Goal: Task Accomplishment & Management: Use online tool/utility

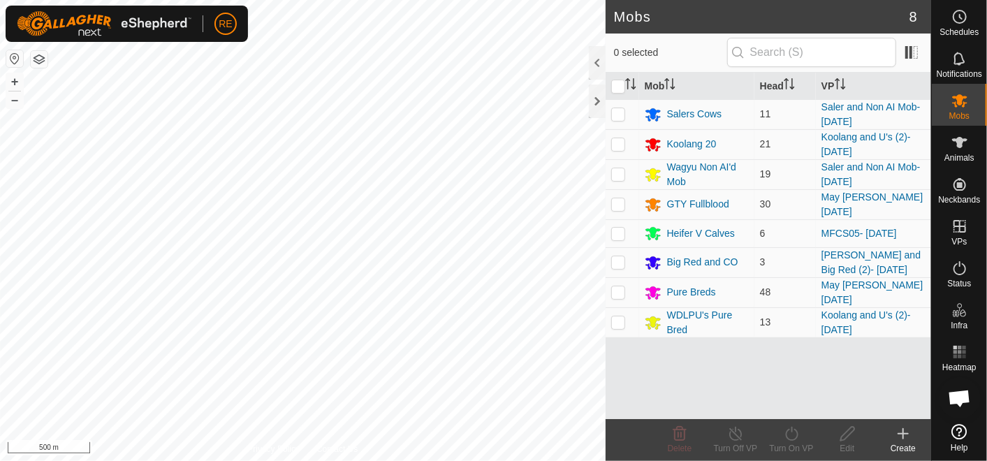
click at [16, 64] on button "button" at bounding box center [14, 58] width 17 height 17
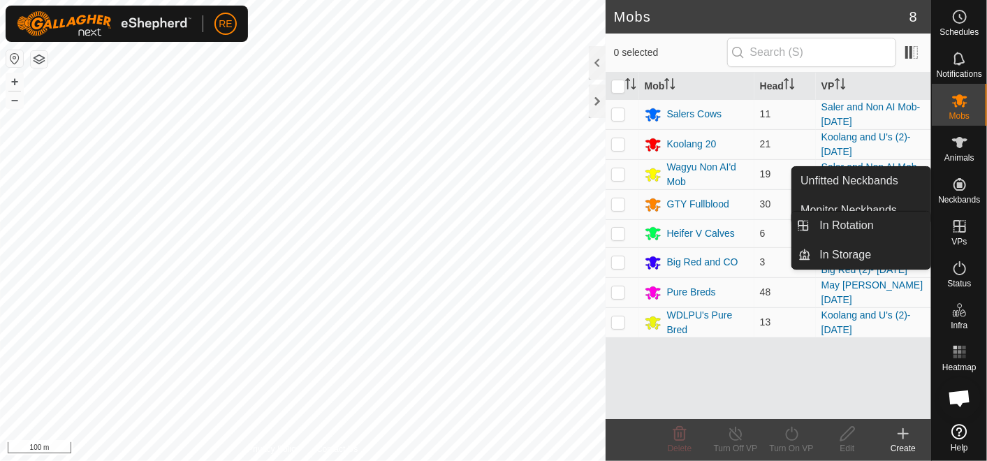
click at [965, 235] on es-virtualpaddocks-svg-icon at bounding box center [959, 226] width 25 height 22
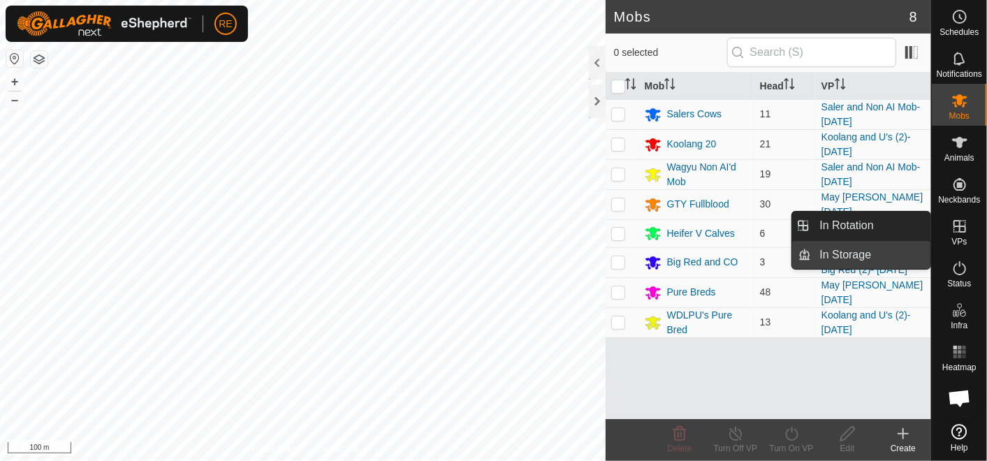
click at [865, 250] on link "In Storage" at bounding box center [870, 255] width 119 height 28
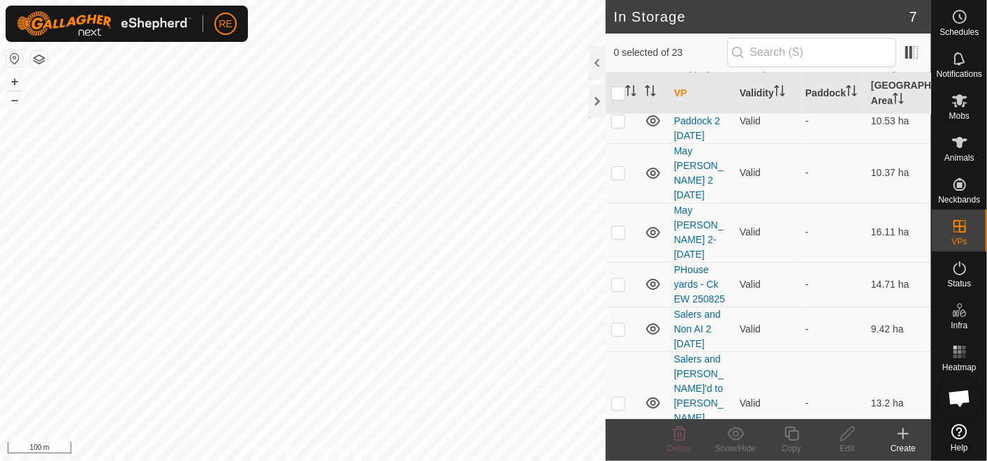
scroll to position [698, 0]
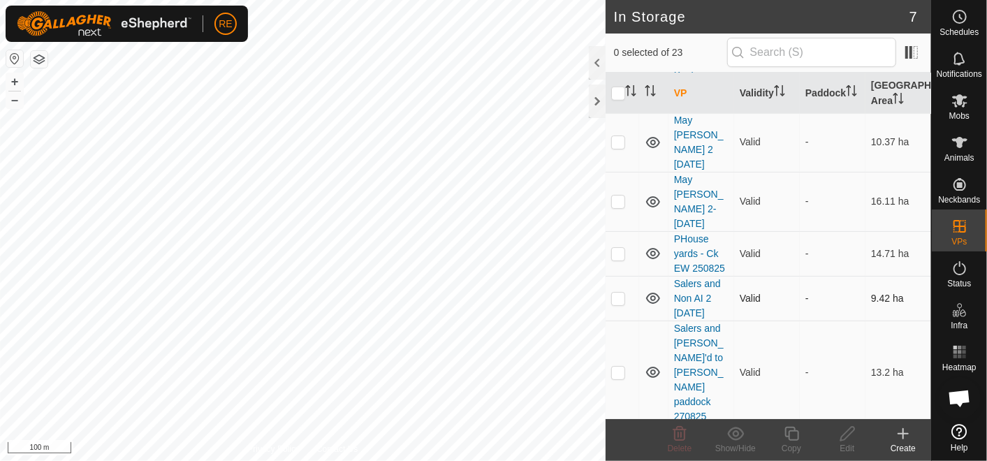
click at [618, 304] on p-checkbox at bounding box center [618, 298] width 14 height 11
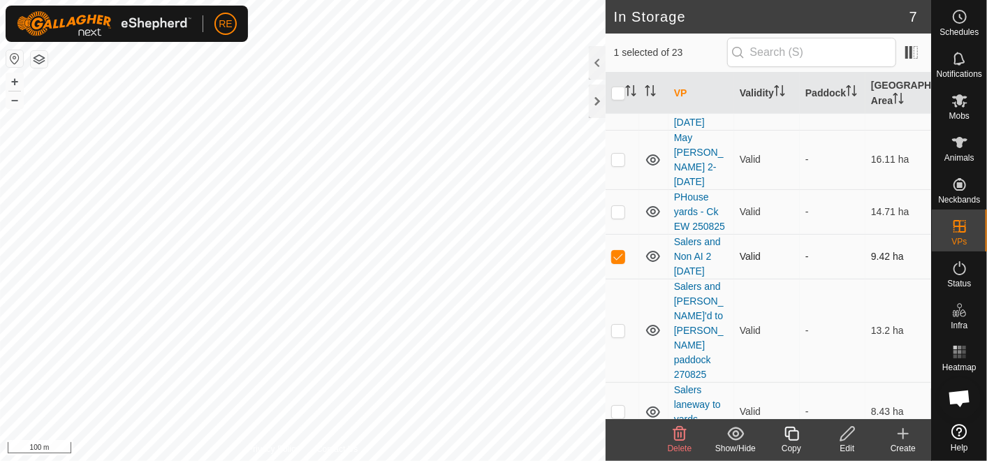
scroll to position [776, 0]
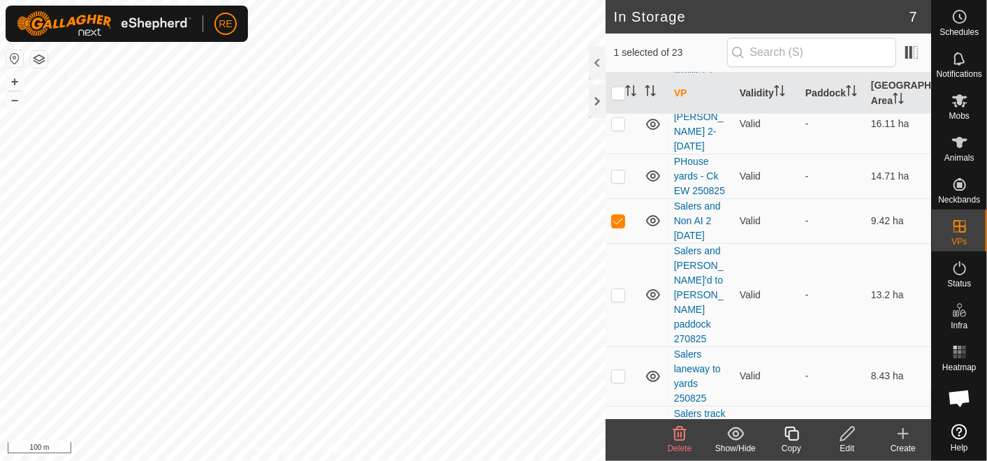
click at [734, 436] on icon at bounding box center [735, 433] width 17 height 13
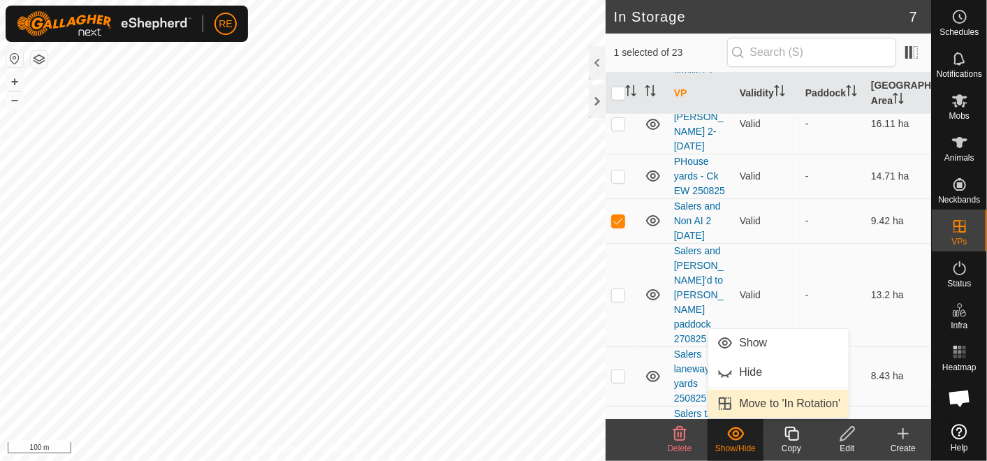
click at [776, 398] on link "Move to 'In Rotation'" at bounding box center [778, 404] width 140 height 28
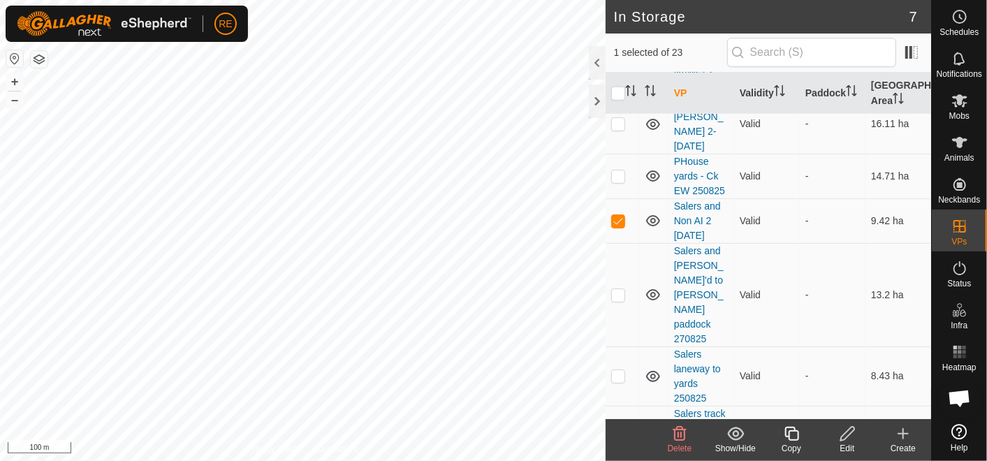
checkbox input "false"
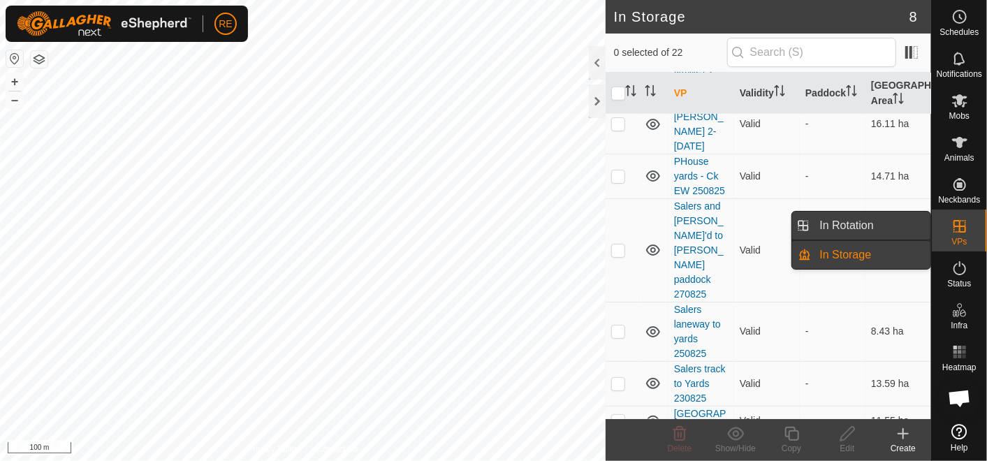
click at [901, 235] on link "In Rotation" at bounding box center [870, 226] width 119 height 28
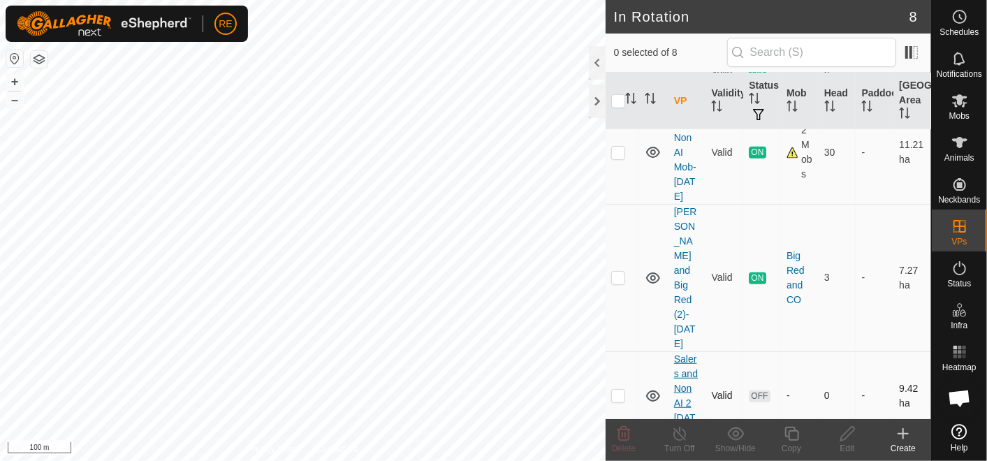
scroll to position [465, 0]
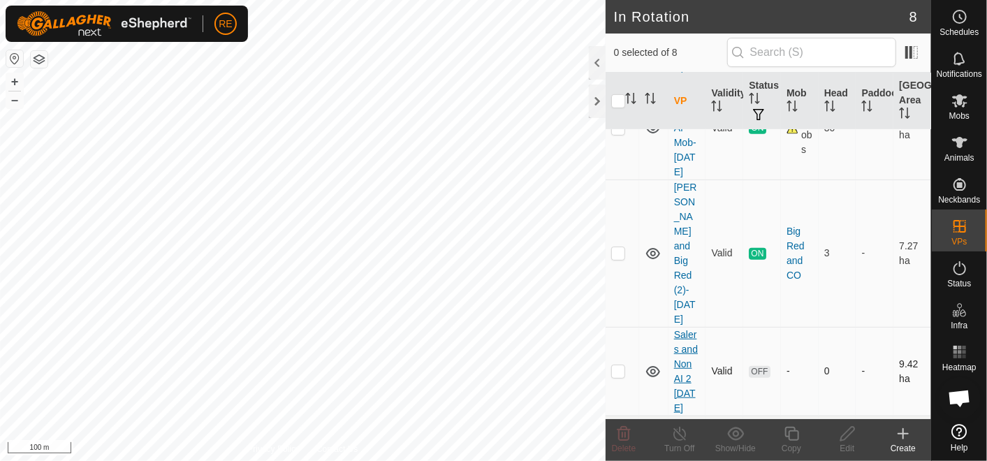
click at [686, 329] on link "Salers and Non AI 2 [DATE]" at bounding box center [686, 371] width 24 height 84
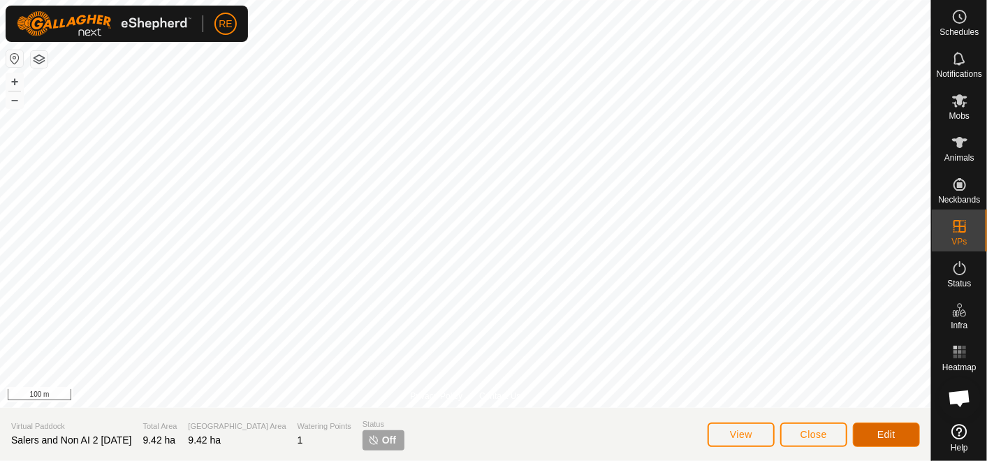
click at [885, 434] on span "Edit" at bounding box center [886, 434] width 18 height 11
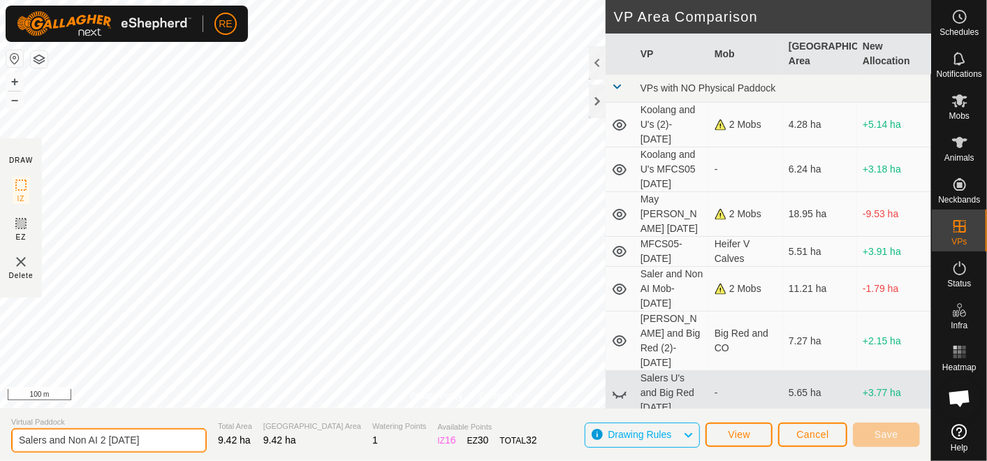
click at [97, 439] on input "Salers and Non AI 2 [DATE]" at bounding box center [109, 440] width 196 height 24
type input "Salers and Non AI [PHONE_NUMBER][DATE]"
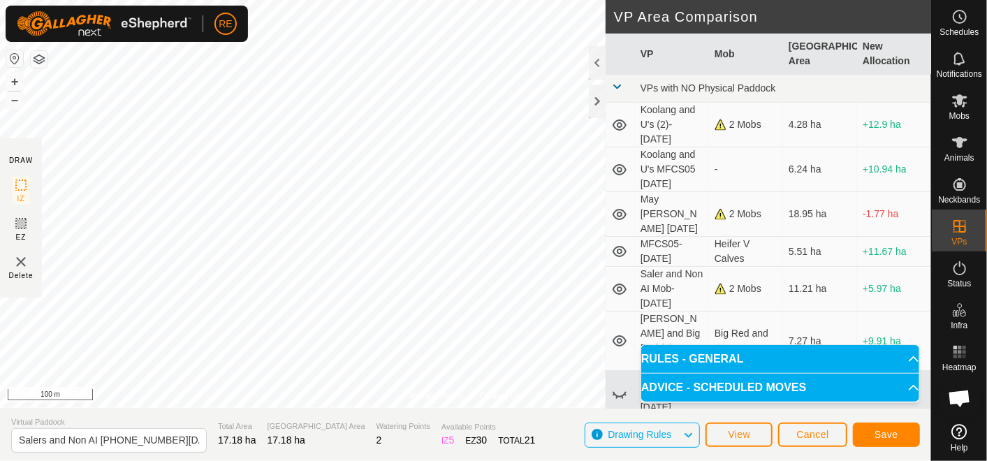
click at [490, 460] on html "RE Schedules Notifications Mobs Animals Neckbands VPs Status Infra Heatmap Help…" at bounding box center [493, 230] width 987 height 461
click at [443, 0] on html "RE Schedules Notifications Mobs Animals Neckbands VPs Status Infra Heatmap Help…" at bounding box center [493, 230] width 987 height 461
click at [890, 433] on span "Save" at bounding box center [886, 434] width 24 height 11
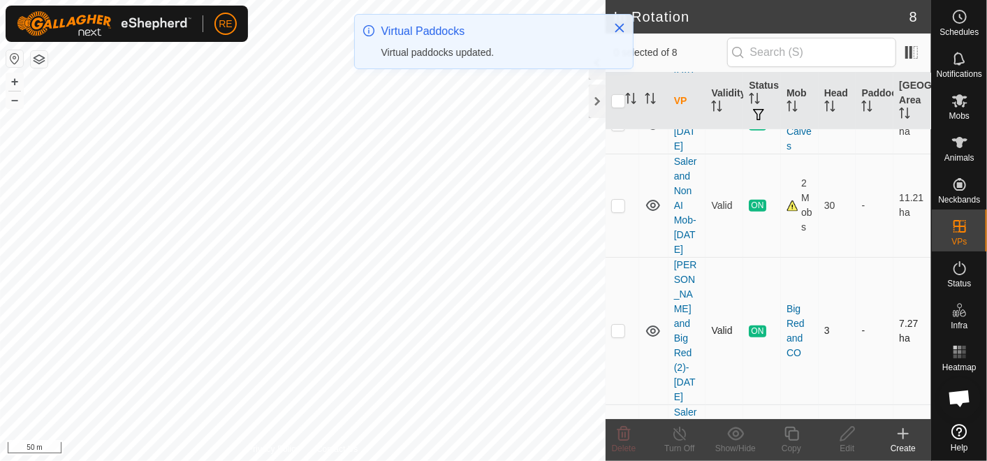
scroll to position [465, 0]
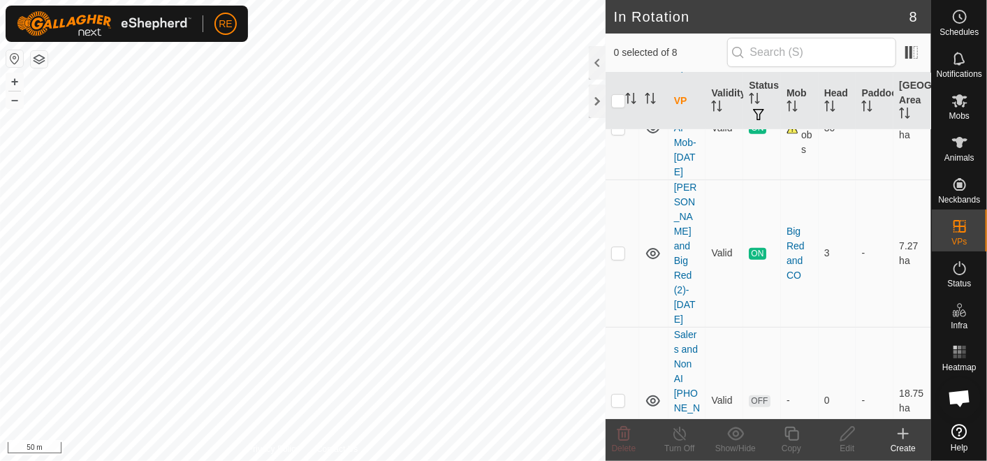
click at [688, 329] on link "Salers and Non AI [PHONE_NUMBER][DATE]" at bounding box center [687, 400] width 26 height 143
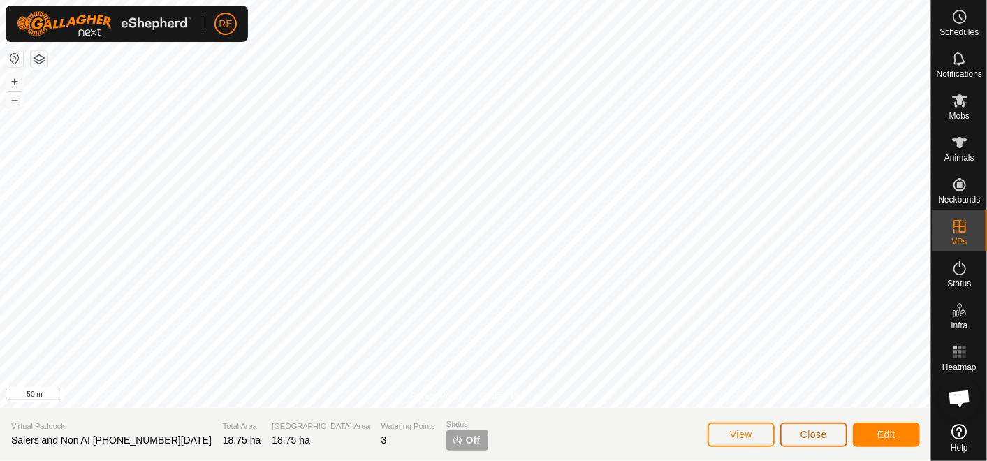
click at [808, 437] on span "Close" at bounding box center [813, 434] width 27 height 11
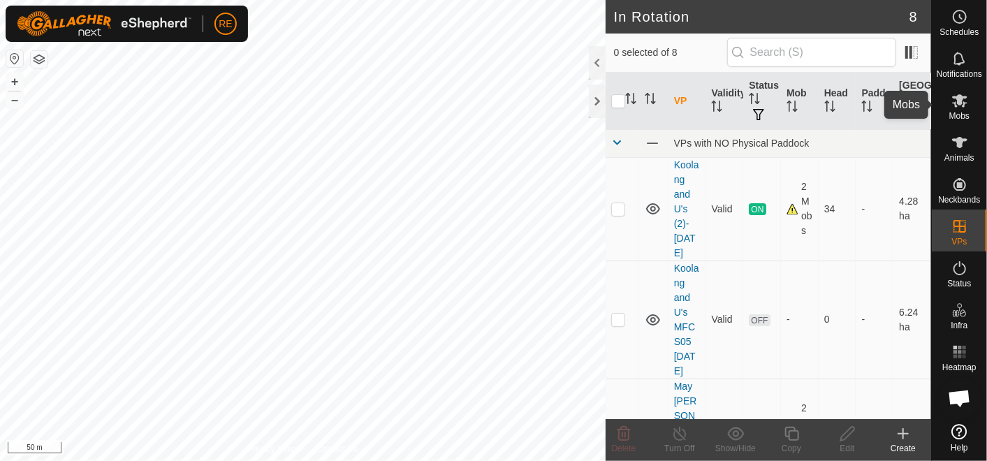
click at [964, 101] on icon at bounding box center [959, 100] width 17 height 17
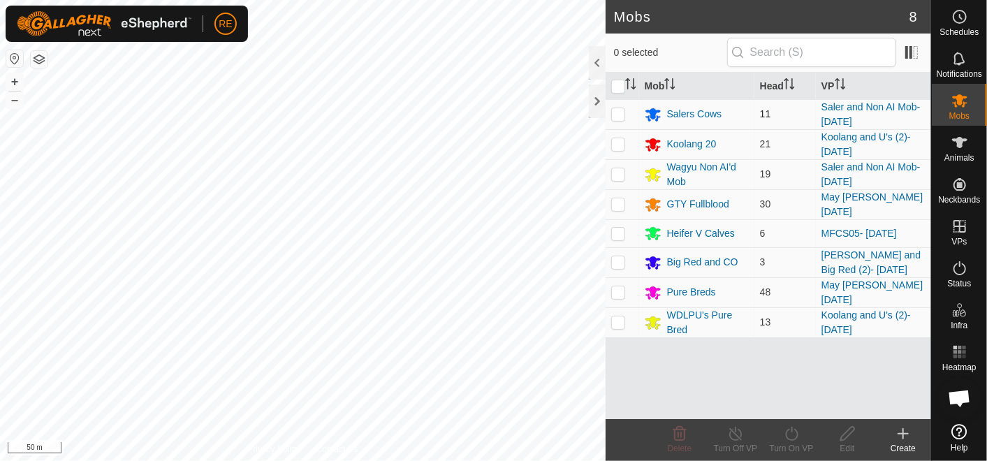
click at [619, 117] on p-checkbox at bounding box center [618, 113] width 14 height 11
checkbox input "true"
click at [620, 177] on p-checkbox at bounding box center [618, 173] width 14 height 11
checkbox input "true"
click at [796, 433] on icon at bounding box center [791, 434] width 13 height 14
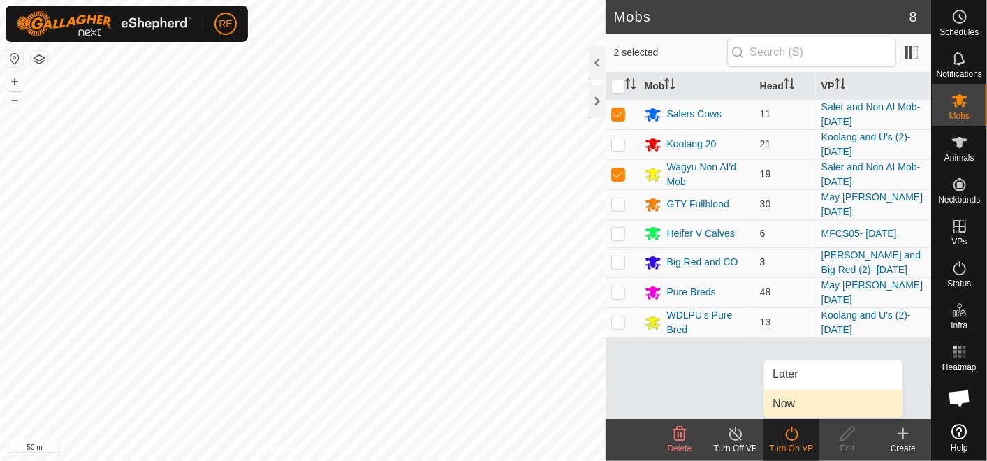
click at [796, 403] on link "Now" at bounding box center [833, 404] width 138 height 28
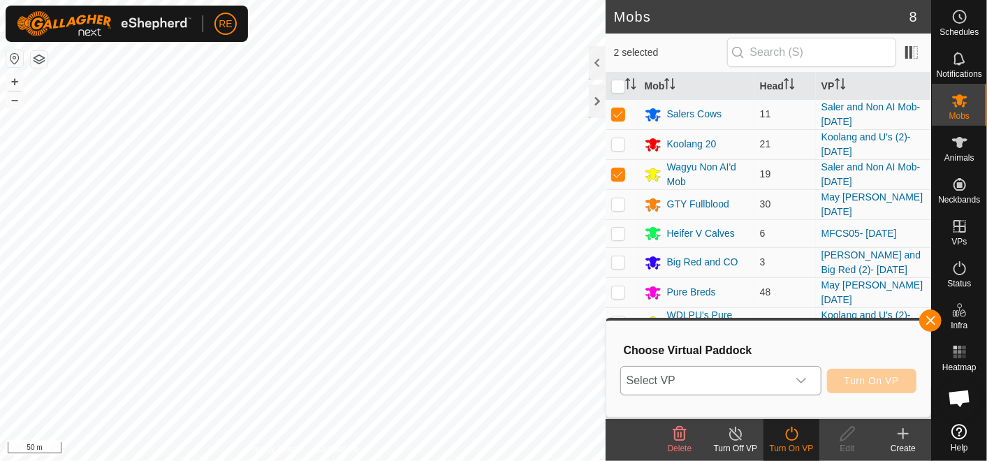
click at [799, 378] on icon "dropdown trigger" at bounding box center [800, 380] width 11 height 11
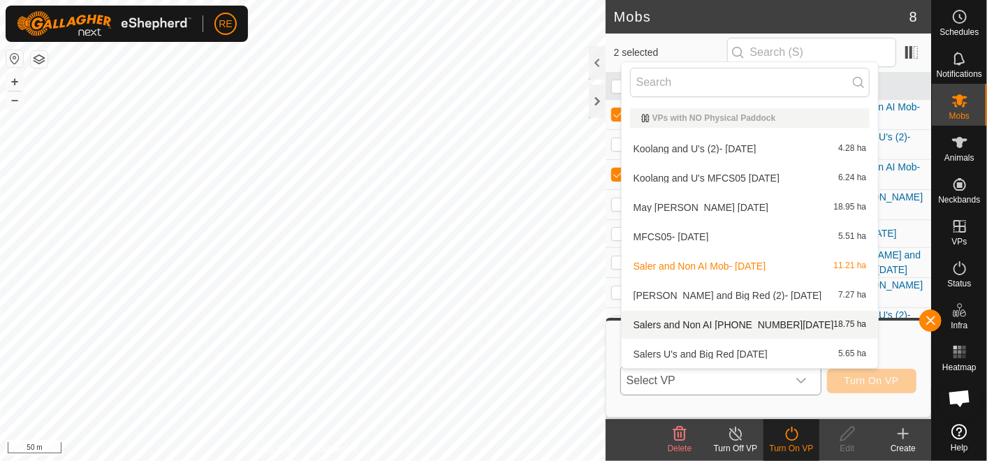
click at [740, 329] on li "Salers and Non AI [PHONE_NUMBER][DATE] 18.75 ha" at bounding box center [749, 325] width 257 height 28
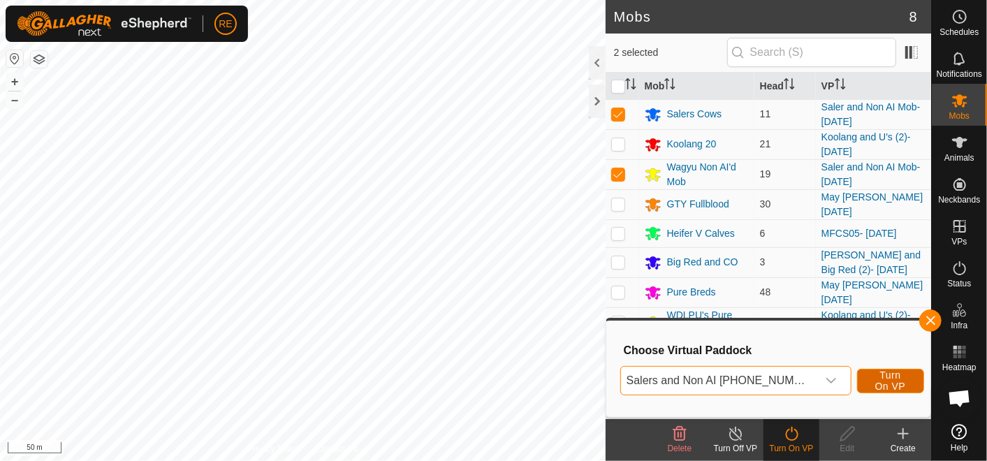
click at [878, 383] on span "Turn On VP" at bounding box center [890, 380] width 32 height 22
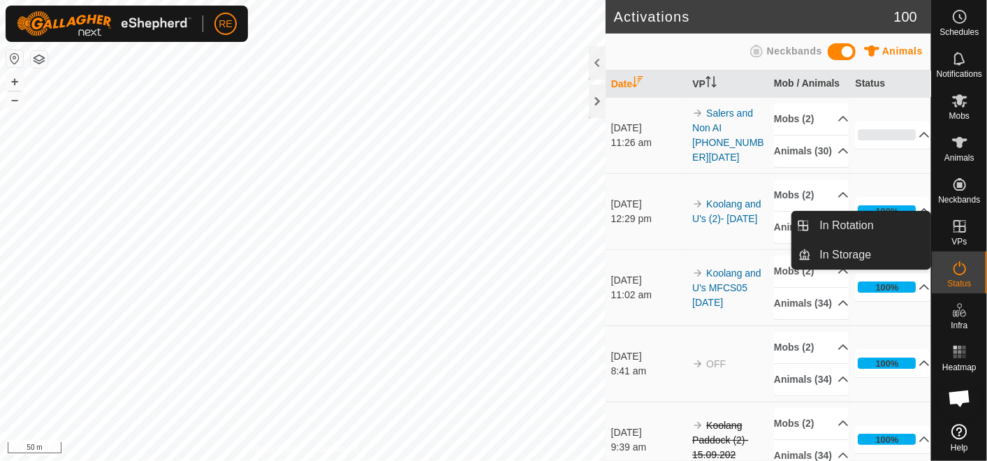
click at [961, 230] on icon at bounding box center [959, 226] width 17 height 17
click at [853, 224] on link "In Rotation" at bounding box center [870, 226] width 119 height 28
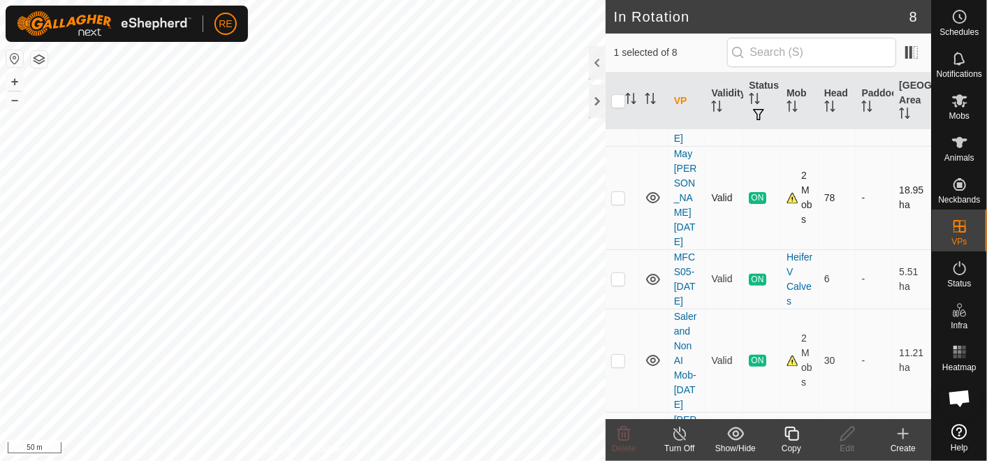
scroll to position [310, 0]
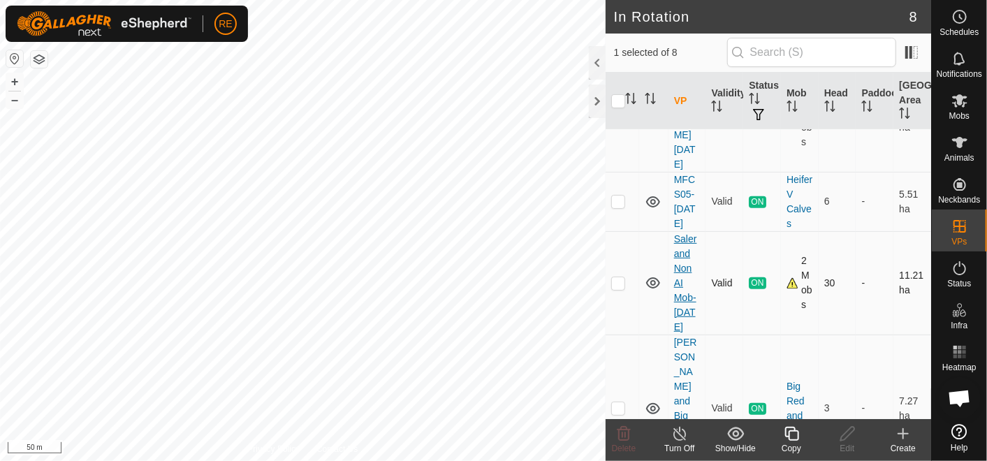
click at [682, 284] on link "Saler and Non AI Mob- [DATE]" at bounding box center [685, 282] width 23 height 99
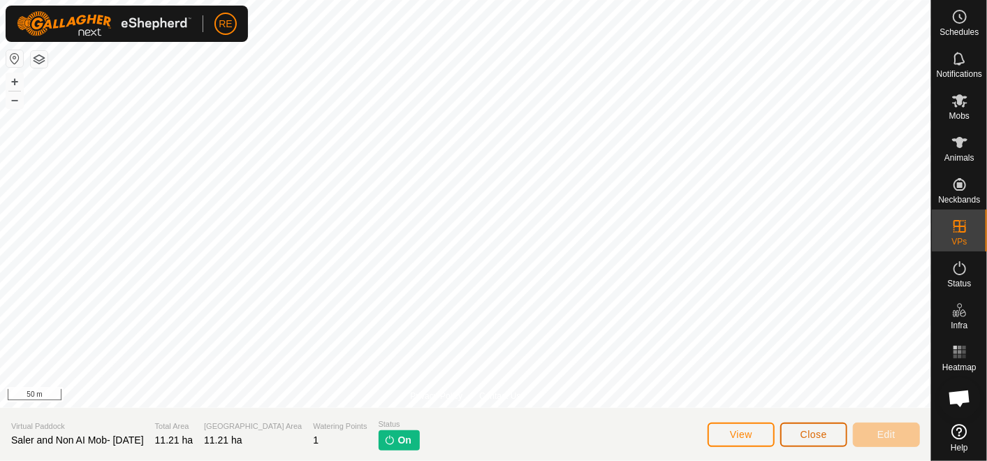
click at [830, 432] on button "Close" at bounding box center [813, 434] width 67 height 24
